Goal: Information Seeking & Learning: Learn about a topic

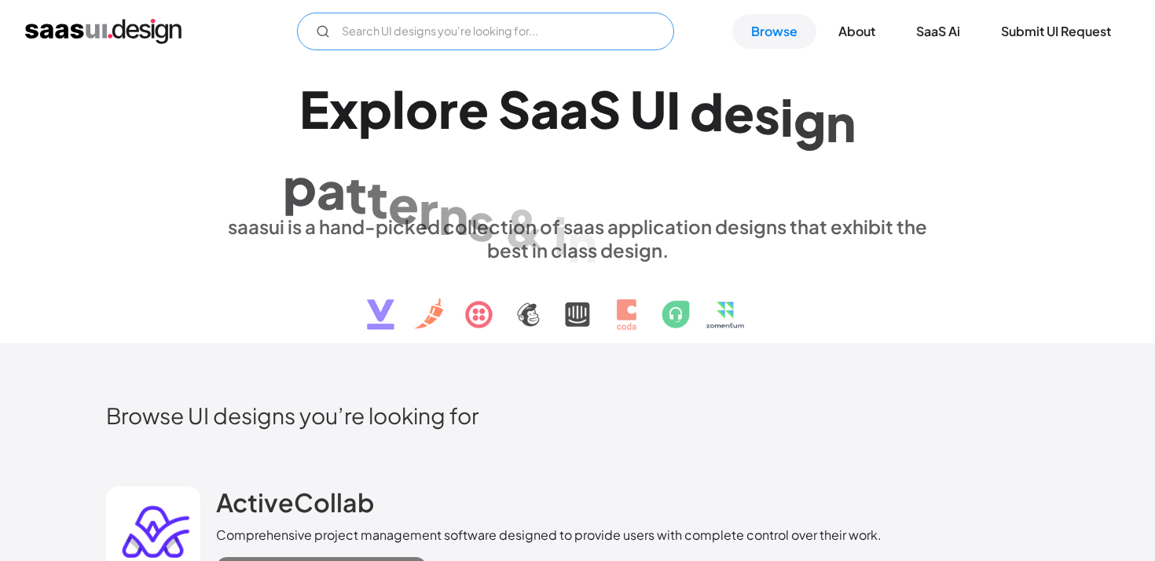
click at [475, 24] on input "Email Form" at bounding box center [485, 32] width 377 height 38
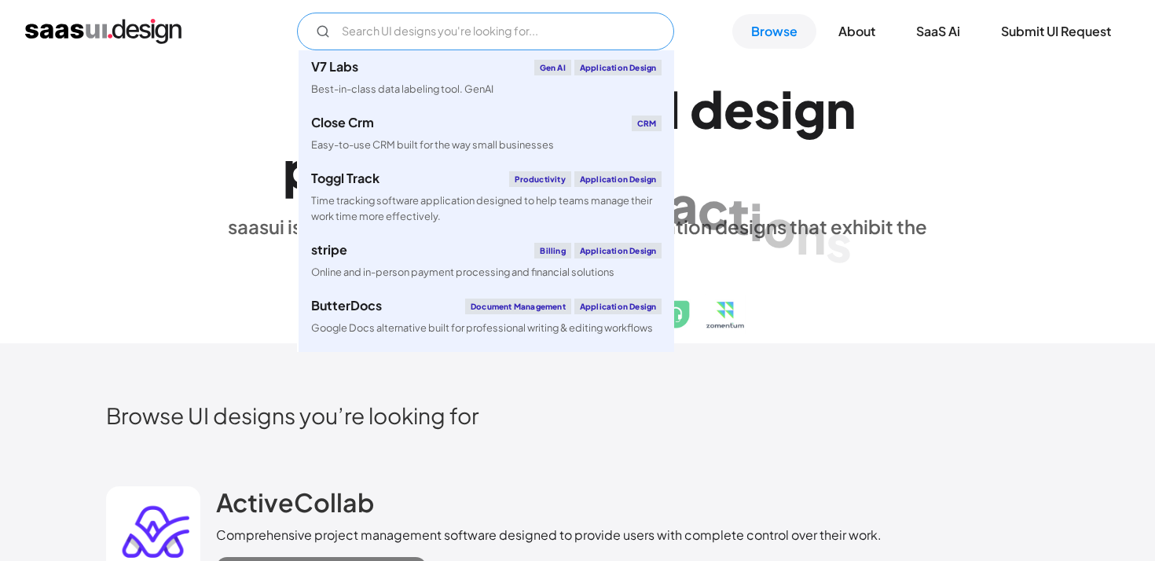
paste input "Quicken"
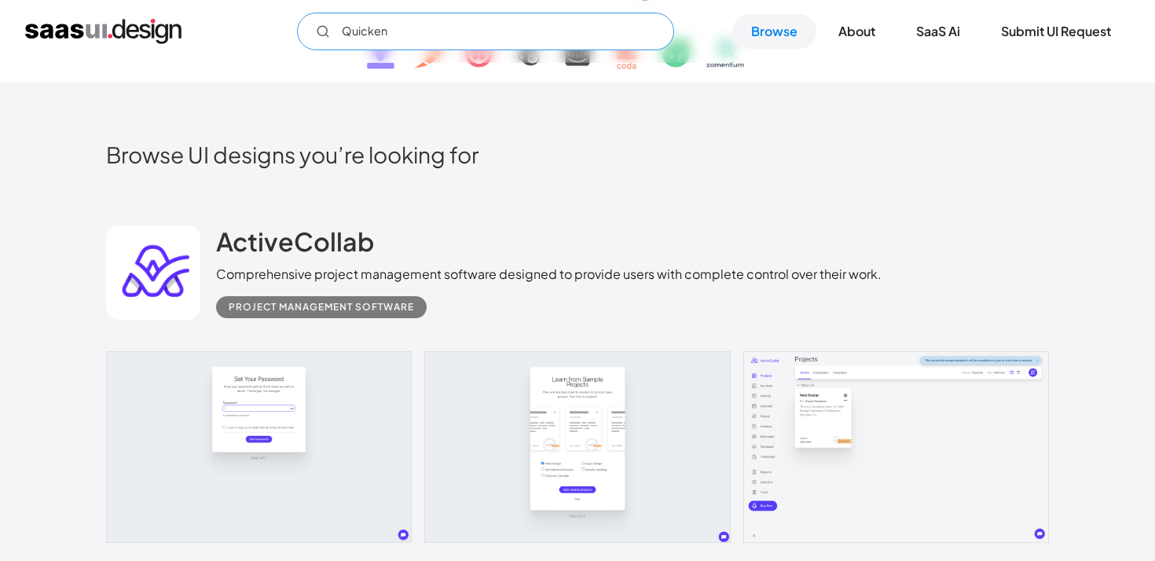
scroll to position [315, 0]
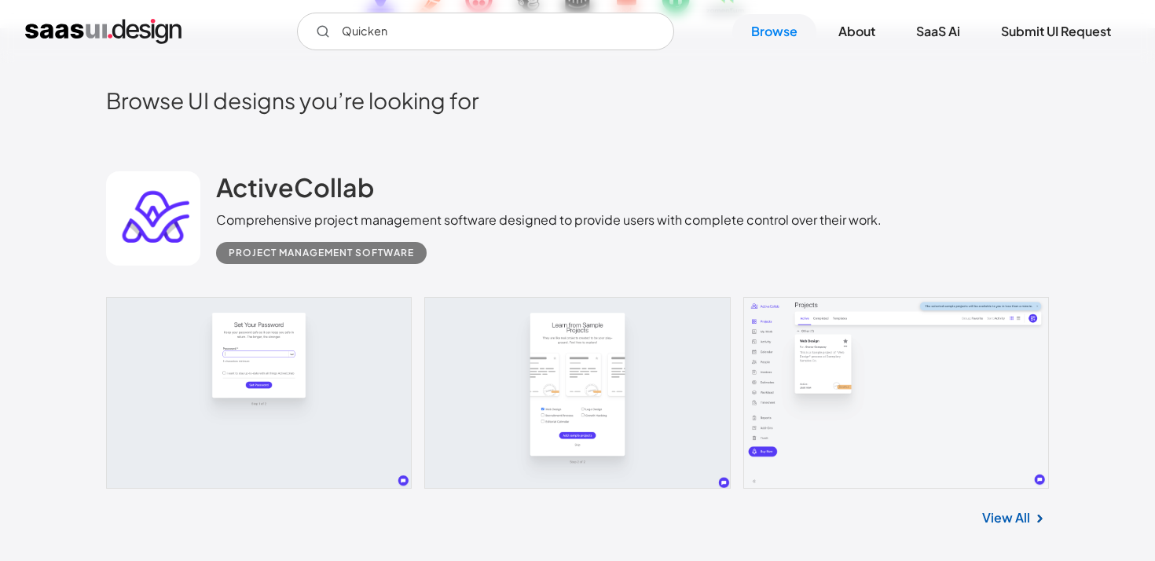
click at [529, 213] on div "Comprehensive project management software designed to provide users with comple…" at bounding box center [548, 220] width 665 height 19
drag, startPoint x: 412, startPoint y: 26, endPoint x: 346, endPoint y: 25, distance: 66.8
click at [349, 26] on input "Quicken" at bounding box center [485, 32] width 377 height 38
type input "Q"
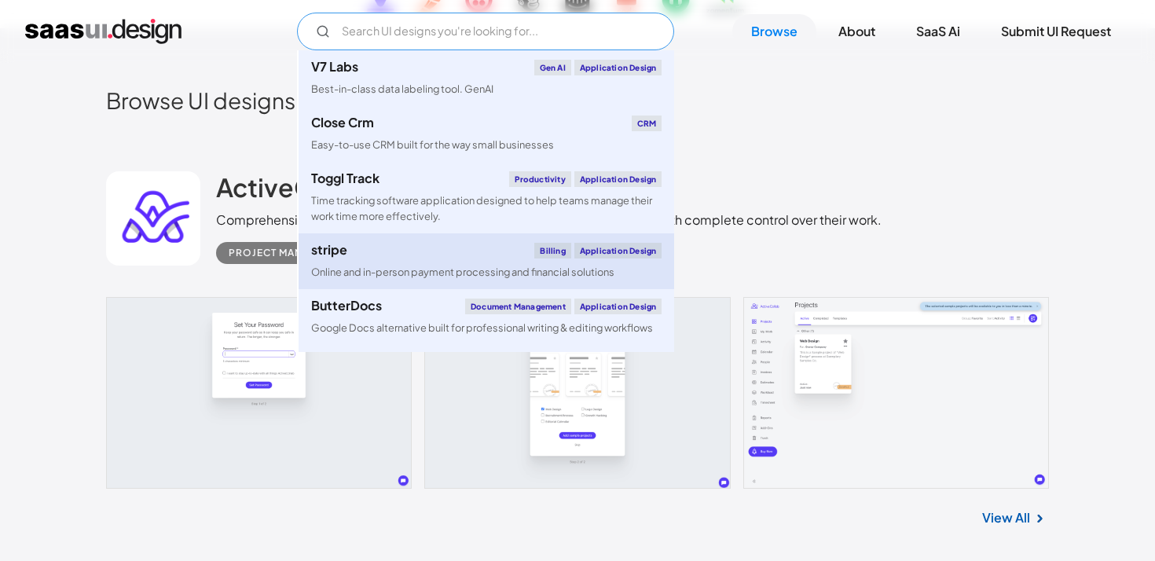
click at [466, 263] on link "stripe Billing Application Design Online and in-person payment processing and f…" at bounding box center [485, 261] width 375 height 56
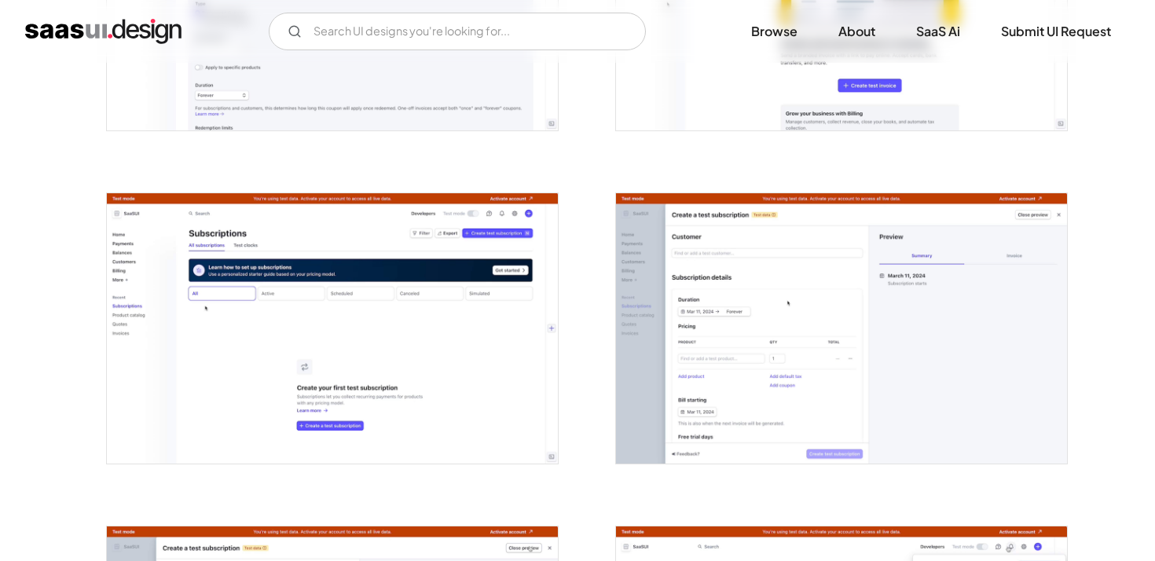
scroll to position [3176, 0]
